Goal: Task Accomplishment & Management: Use online tool/utility

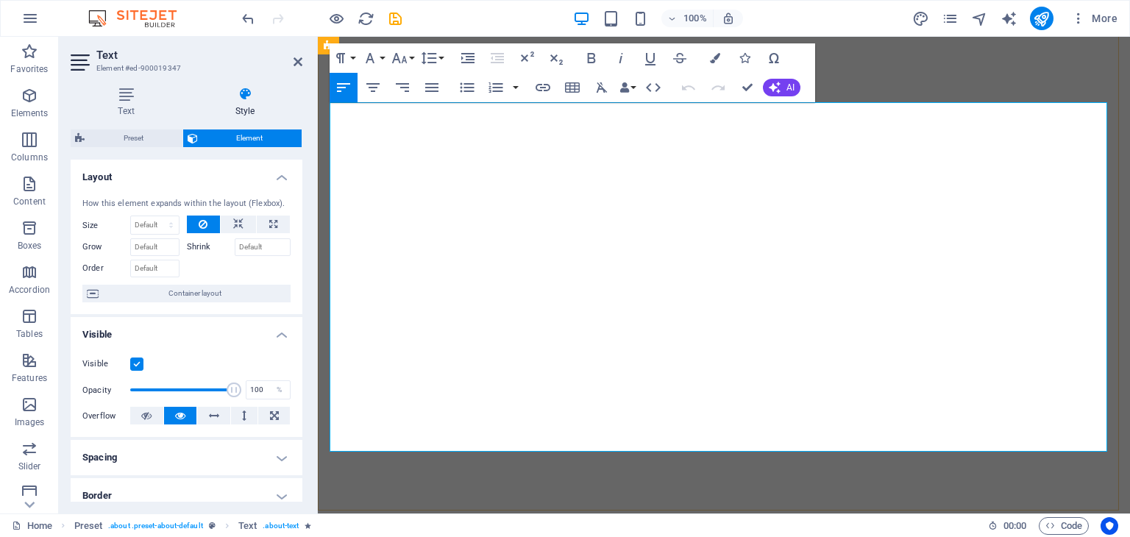
select select "move-right-to-left"
select select "s"
select select "scroll"
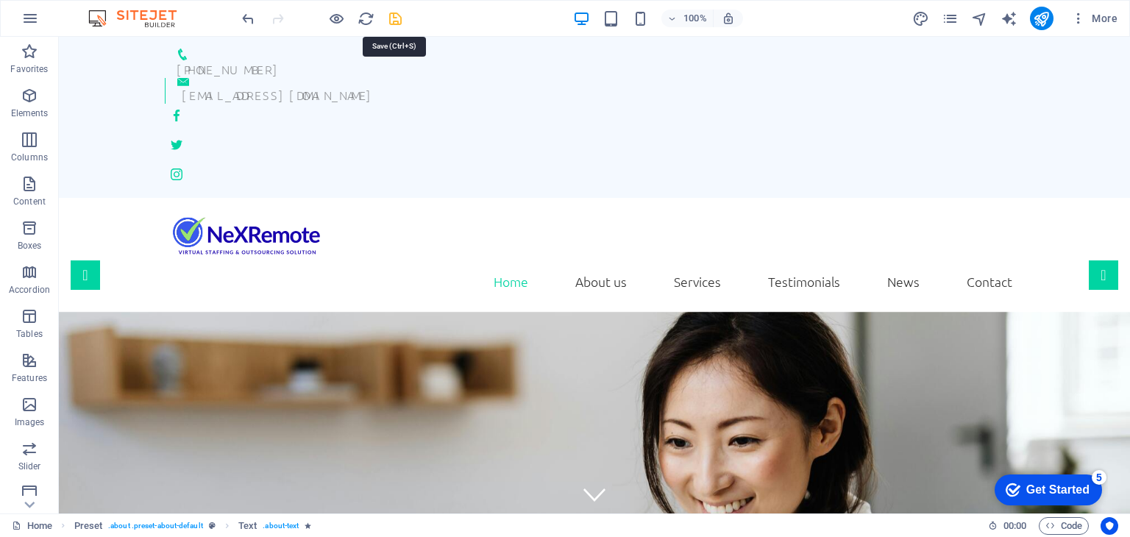
click at [400, 16] on icon "save" at bounding box center [395, 18] width 17 height 17
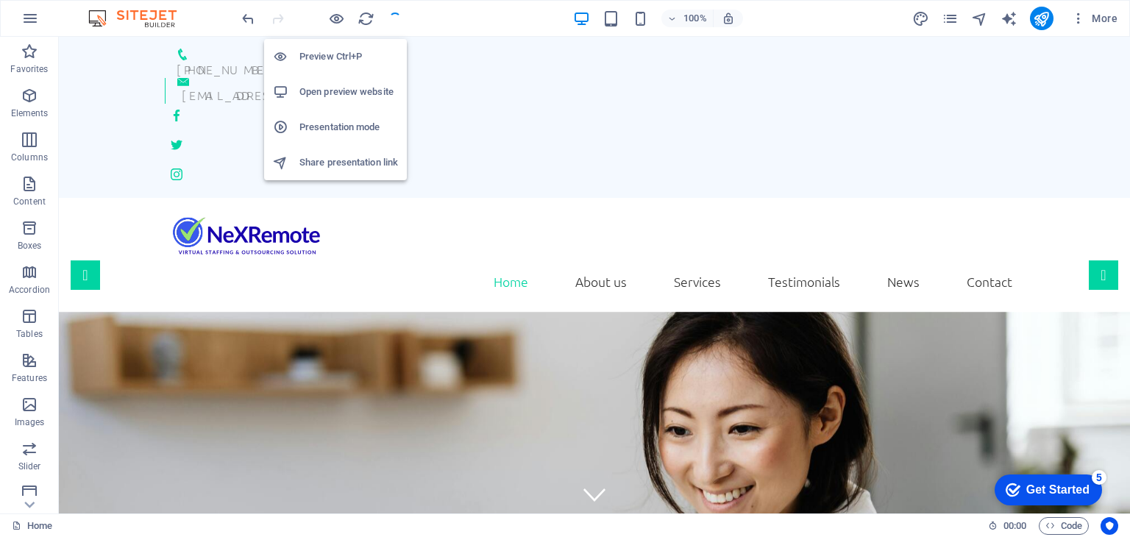
click at [336, 91] on h6 "Open preview website" at bounding box center [349, 92] width 99 height 18
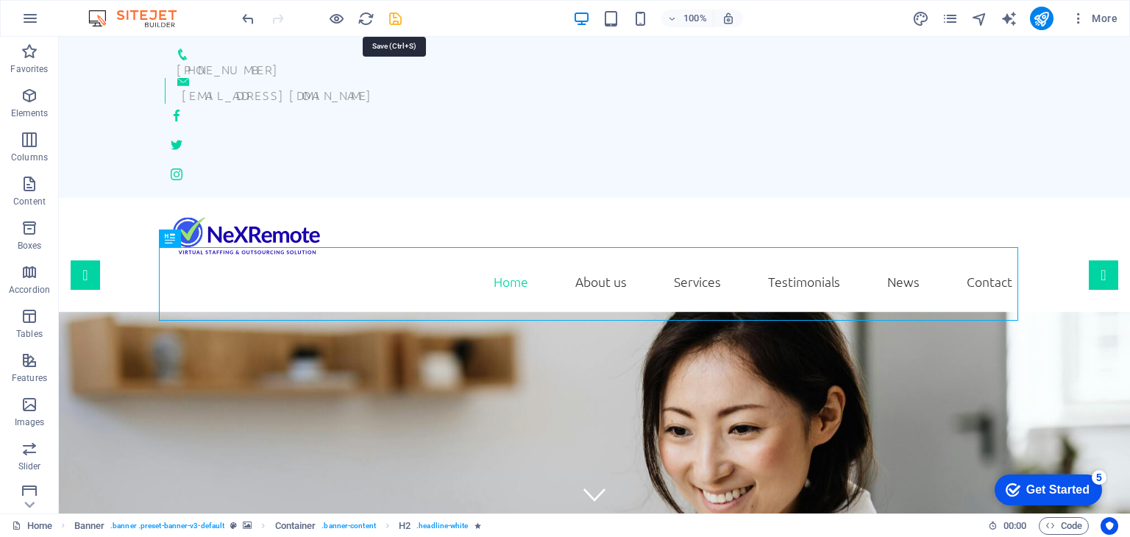
click at [398, 21] on icon "save" at bounding box center [395, 18] width 17 height 17
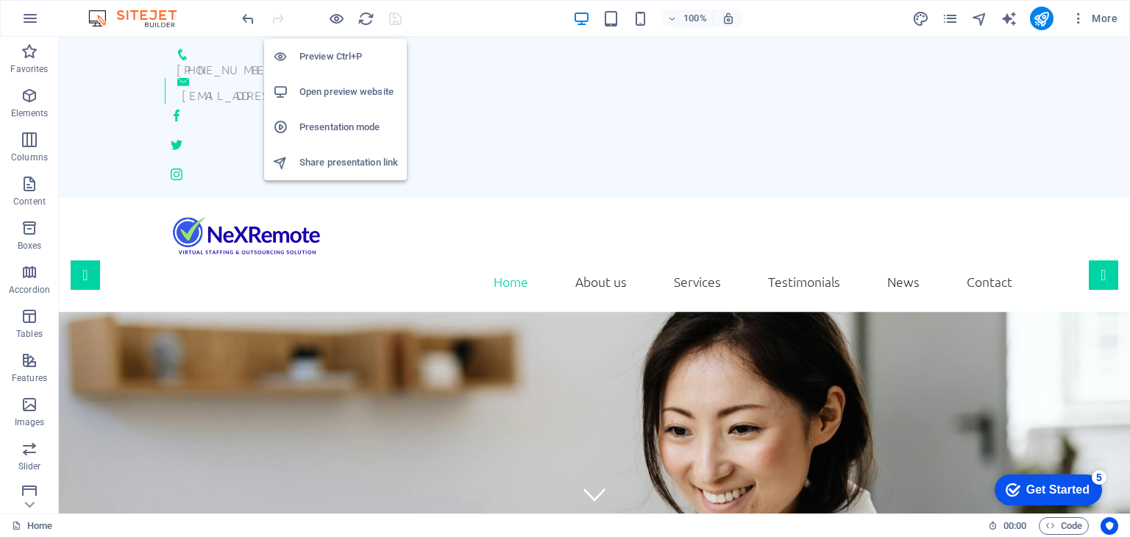
click at [330, 86] on h6 "Open preview website" at bounding box center [349, 92] width 99 height 18
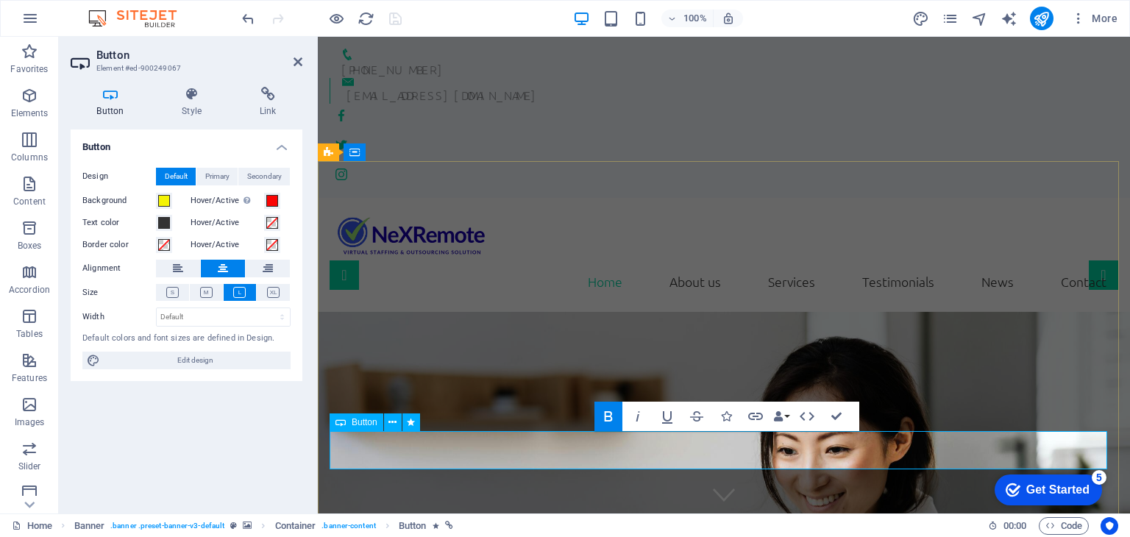
drag, startPoint x: 739, startPoint y: 450, endPoint x: 822, endPoint y: 446, distance: 83.2
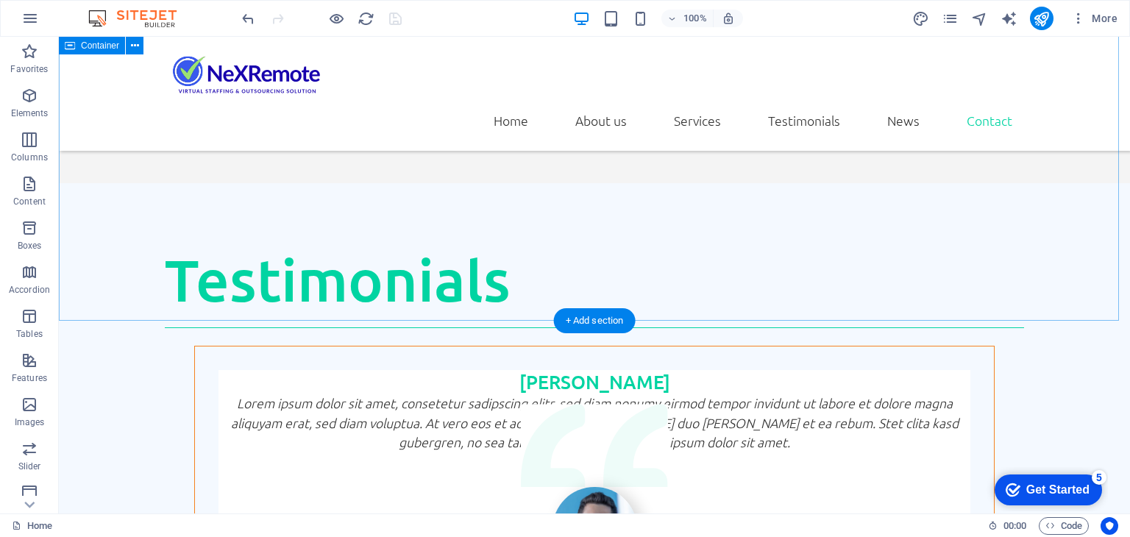
scroll to position [4563, 0]
